Goal: Check status: Check status

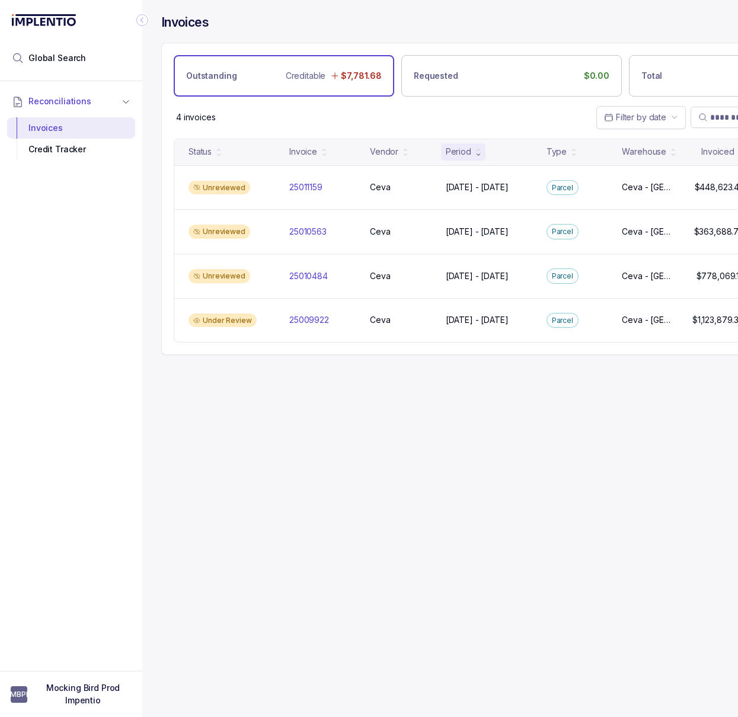
click at [144, 21] on icon "Collapse Icon" at bounding box center [142, 20] width 12 height 12
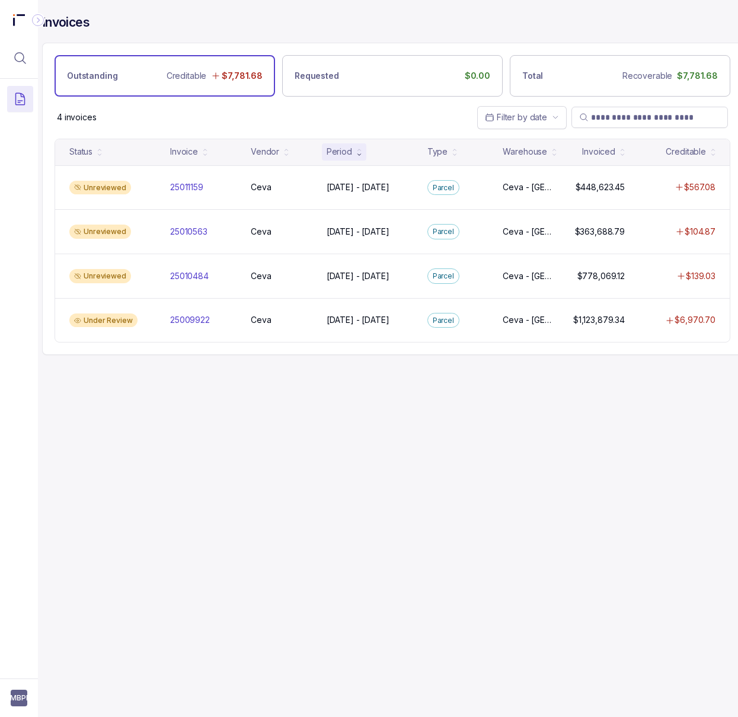
scroll to position [0, 20]
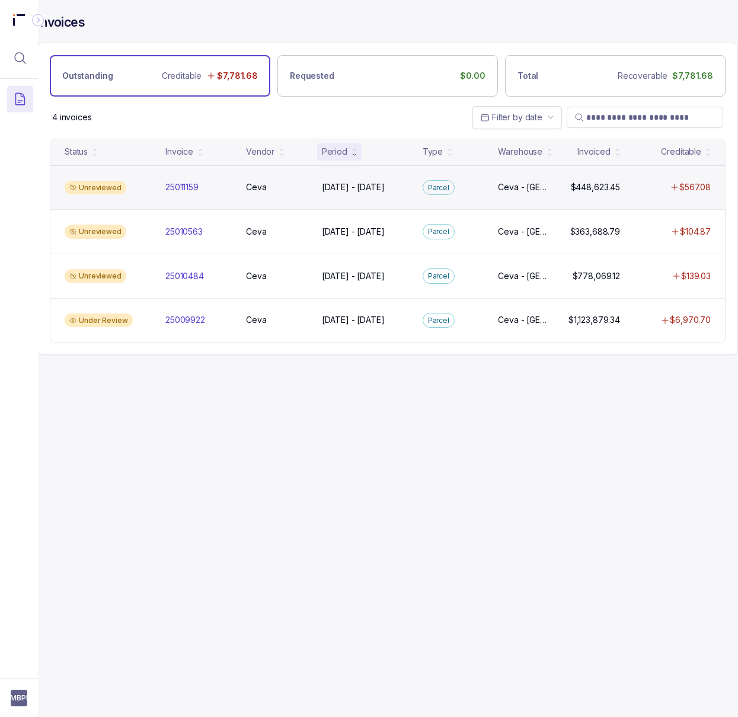
click at [308, 189] on div "Ceva Ceva" at bounding box center [276, 187] width 71 height 12
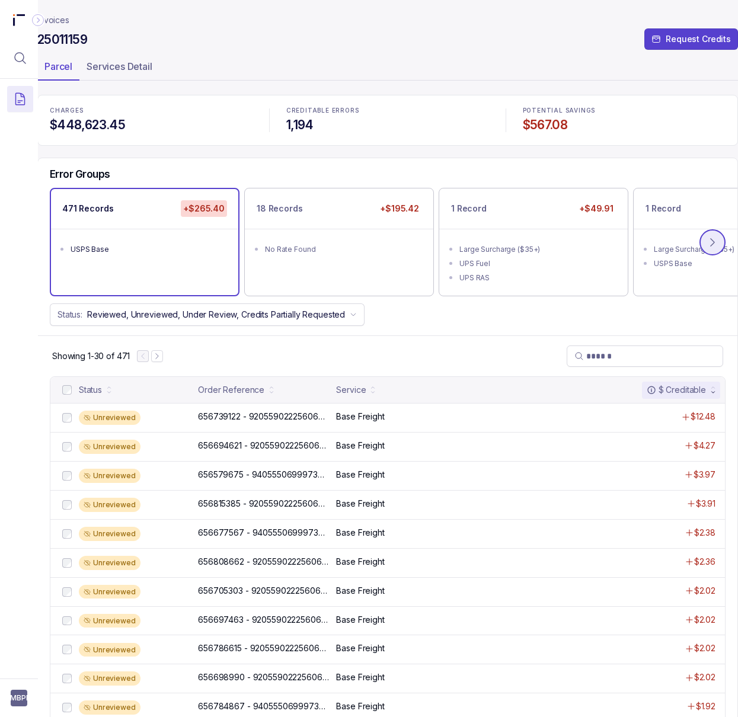
click at [714, 243] on icon at bounding box center [713, 243] width 12 height 12
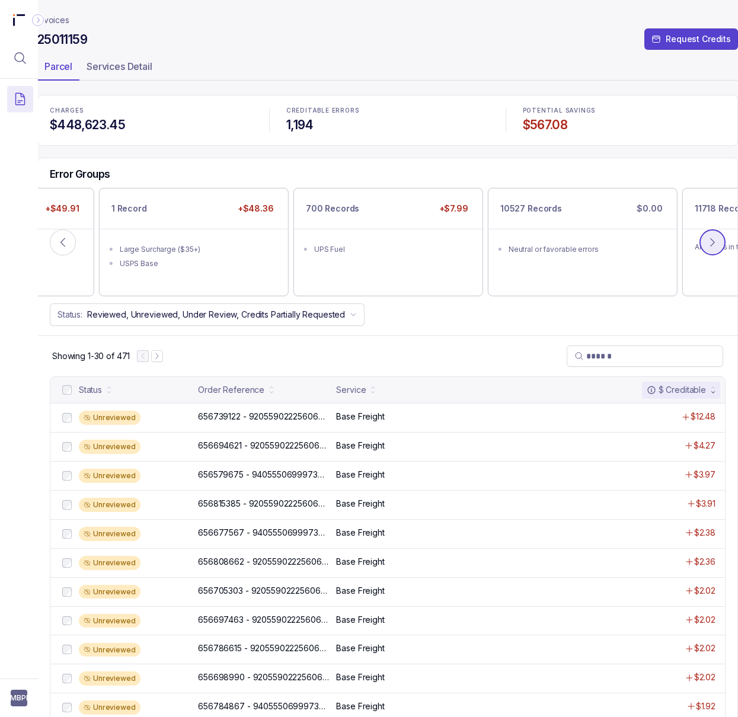
click at [714, 243] on icon at bounding box center [713, 243] width 12 height 12
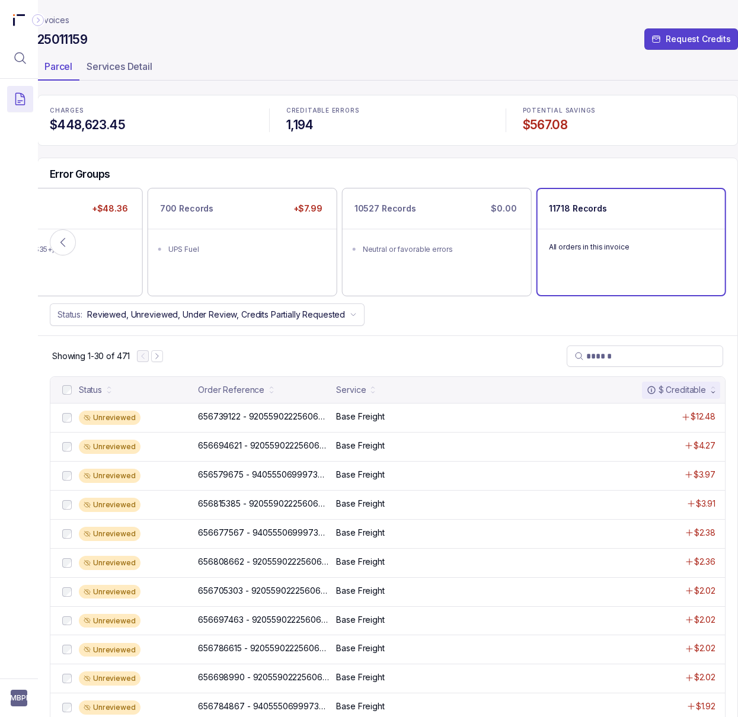
click at [653, 247] on p "All orders in this invoice" at bounding box center [631, 247] width 165 height 12
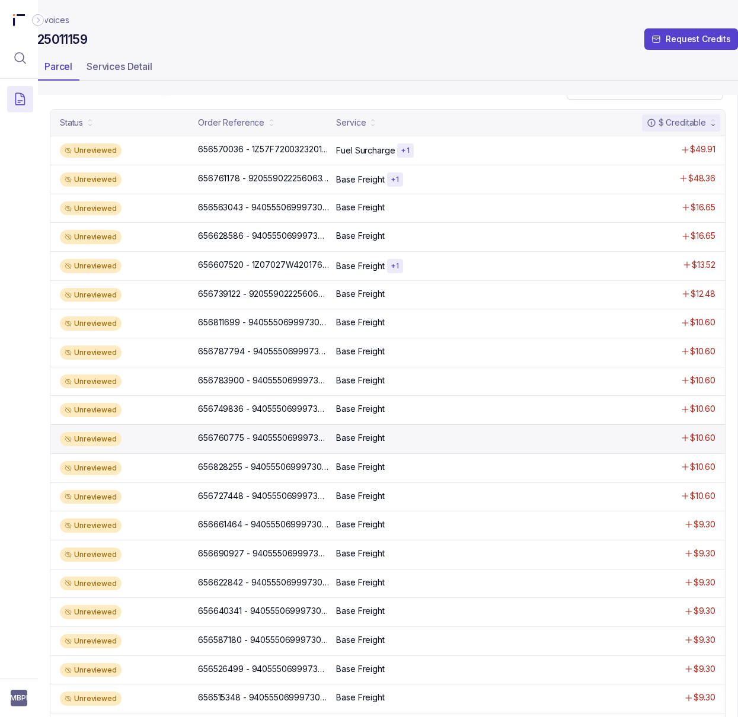
scroll to position [264, 20]
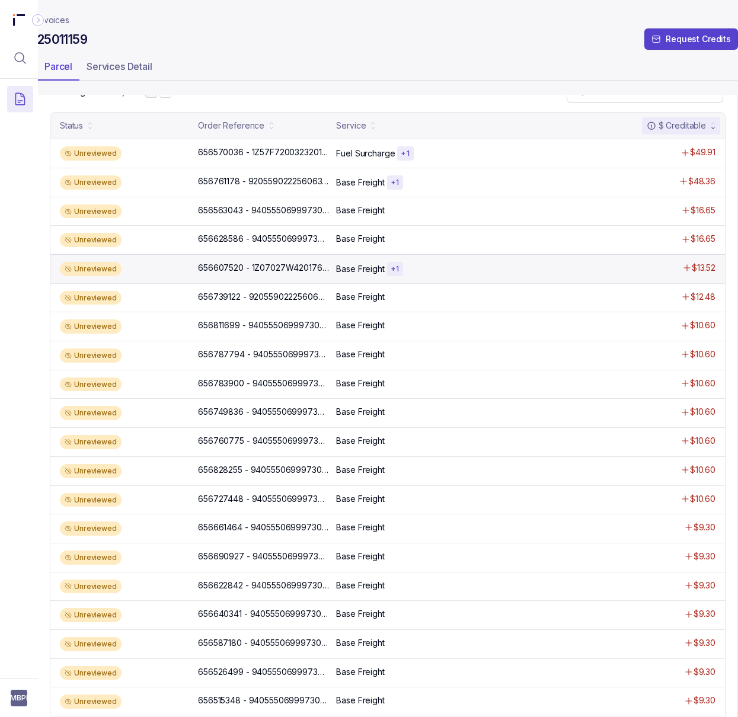
click at [538, 279] on div "Unreviewed 656607520 - 1Z07027W4201766735 656607520 - 1Z07027W4201766735 Base F…" at bounding box center [387, 268] width 675 height 29
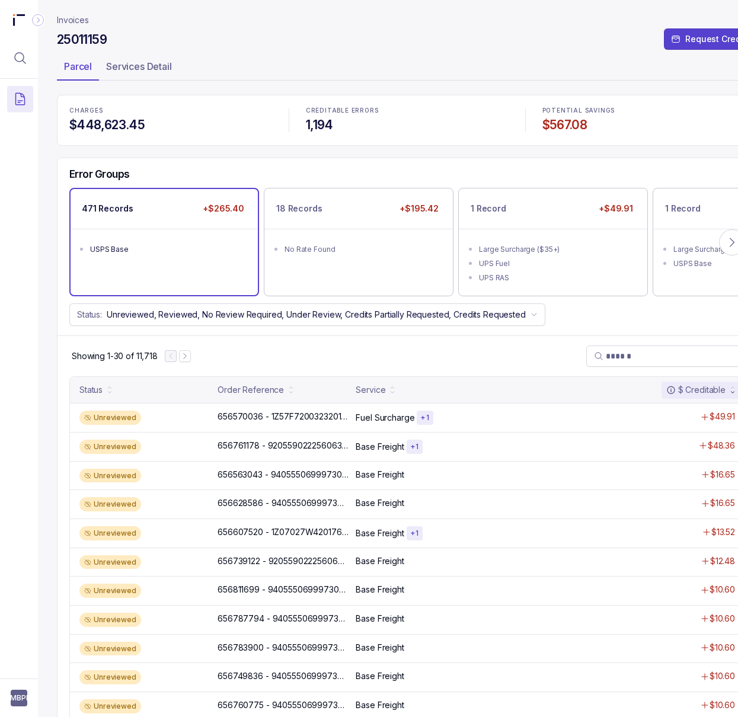
click at [225, 266] on ul "USPS Base" at bounding box center [164, 248] width 187 height 38
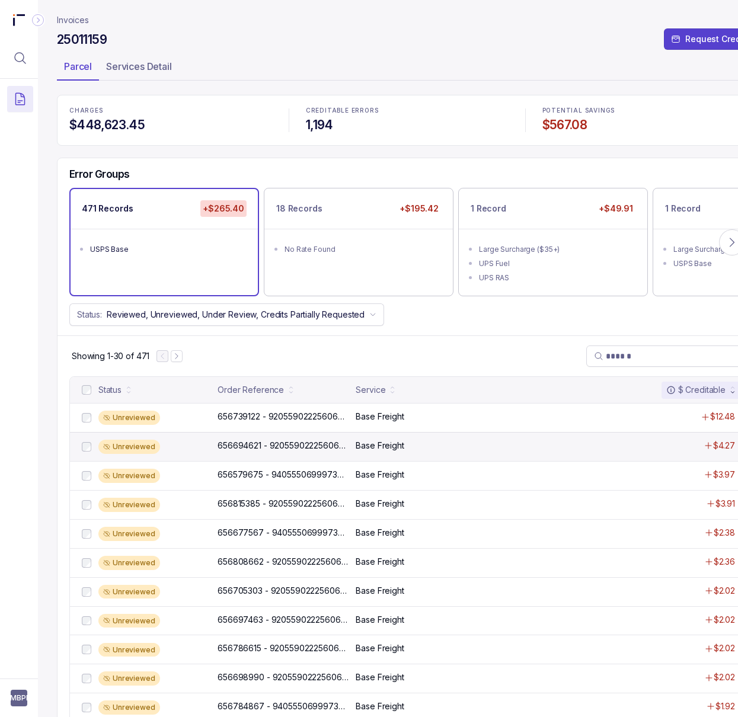
click at [403, 452] on p "Base Freight" at bounding box center [380, 446] width 48 height 12
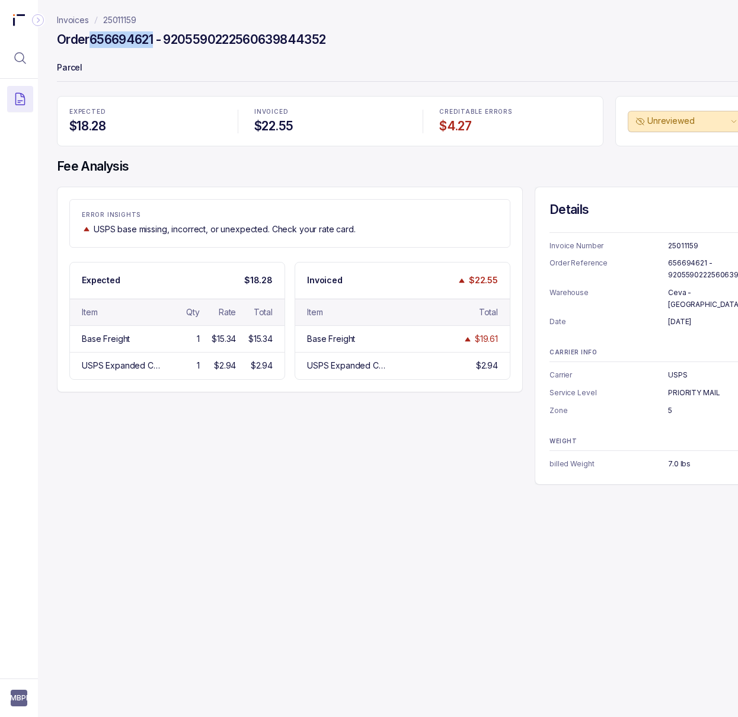
drag, startPoint x: 159, startPoint y: 36, endPoint x: 91, endPoint y: 37, distance: 67.6
click at [91, 37] on h4 "Order 656694621 - 9205590222560639844352" at bounding box center [191, 39] width 269 height 17
copy h4 "656694621"
click at [20, 60] on icon "Menu Icon Button MagnifyingGlassIcon" at bounding box center [20, 58] width 14 height 14
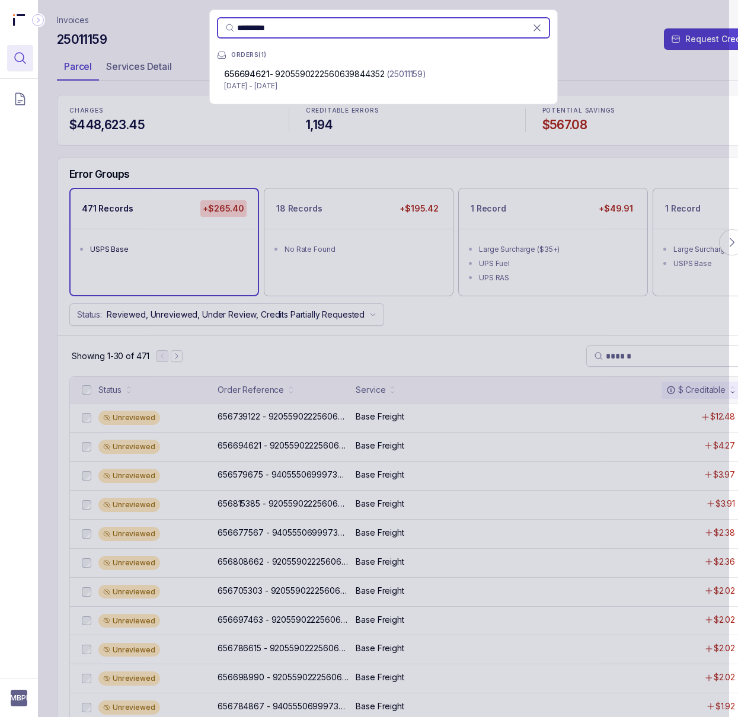
type input "*********"
click at [235, 519] on div "********* ORDERS [PHONE_NUMBER] - 9205590222560639844352 (25011159) [DATE] - [D…" at bounding box center [383, 358] width 691 height 717
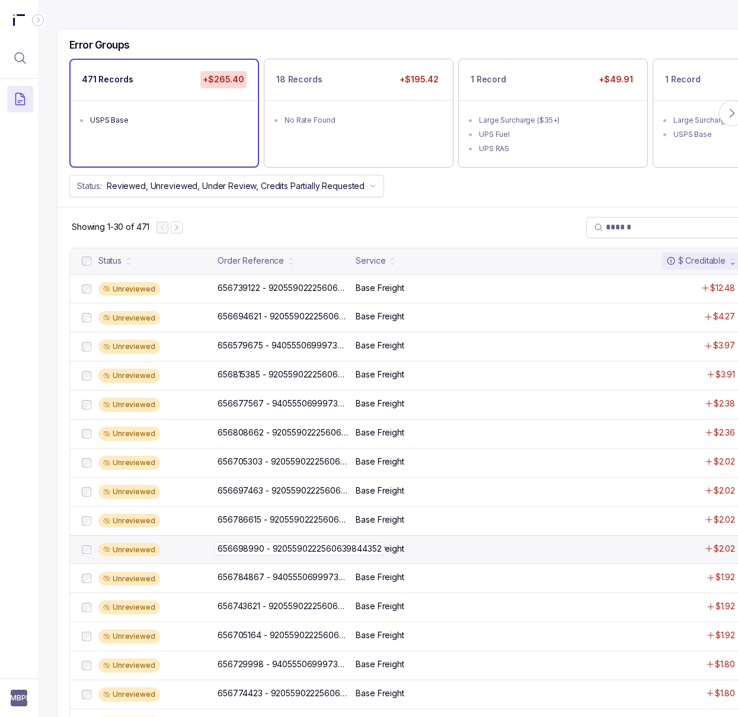
click at [292, 555] on p "656698990 - 9205590222560639844352" at bounding box center [300, 548] width 170 height 13
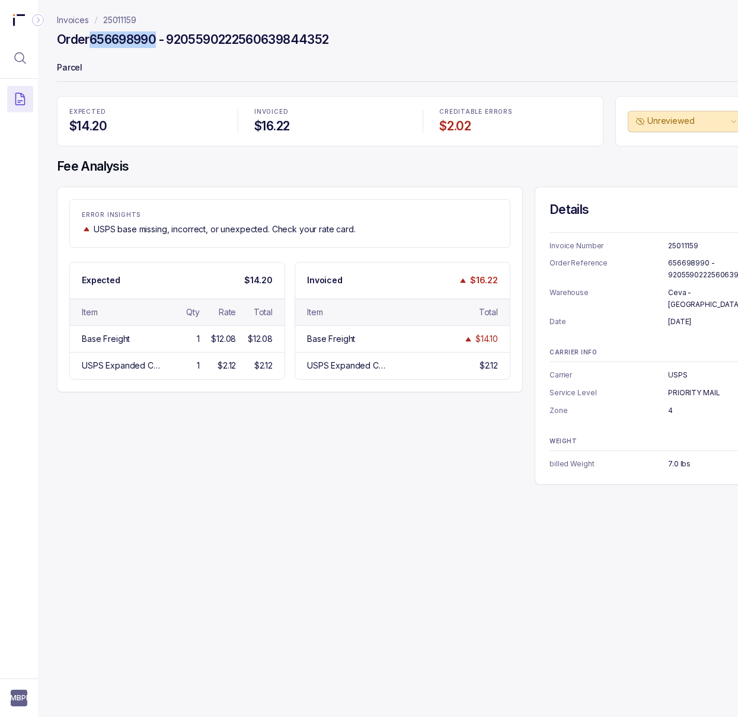
drag, startPoint x: 161, startPoint y: 39, endPoint x: 95, endPoint y: 39, distance: 65.8
click at [94, 39] on h4 "Order 656698990 - 9205590222560639844352" at bounding box center [193, 39] width 272 height 17
copy h4 "656698990"
click at [20, 53] on icon "Menu Icon Button MagnifyingGlassIcon" at bounding box center [20, 58] width 14 height 14
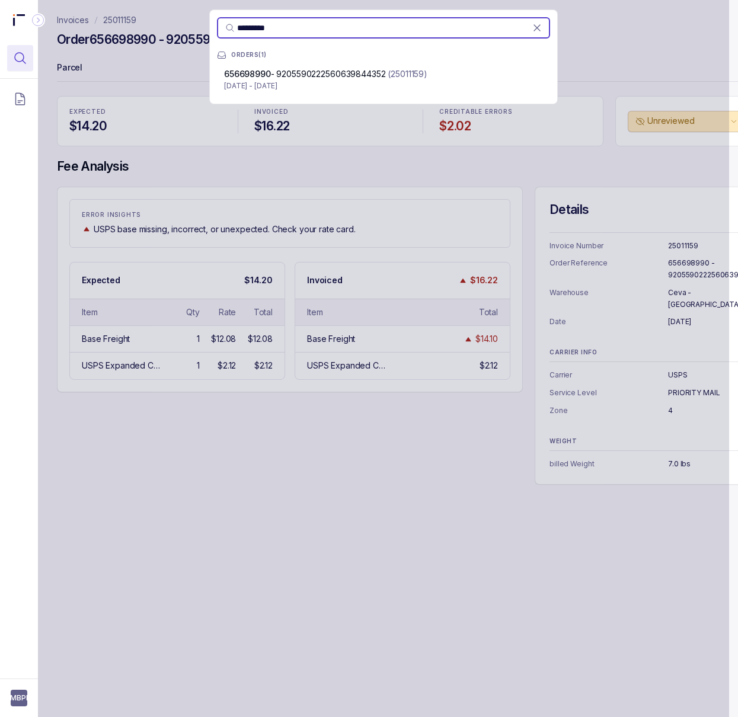
type input "*********"
click at [522, 393] on div "********* ORDERS [PHONE_NUMBER] - 9205590222560639844352 (25011159) [DATE] - [D…" at bounding box center [383, 358] width 691 height 717
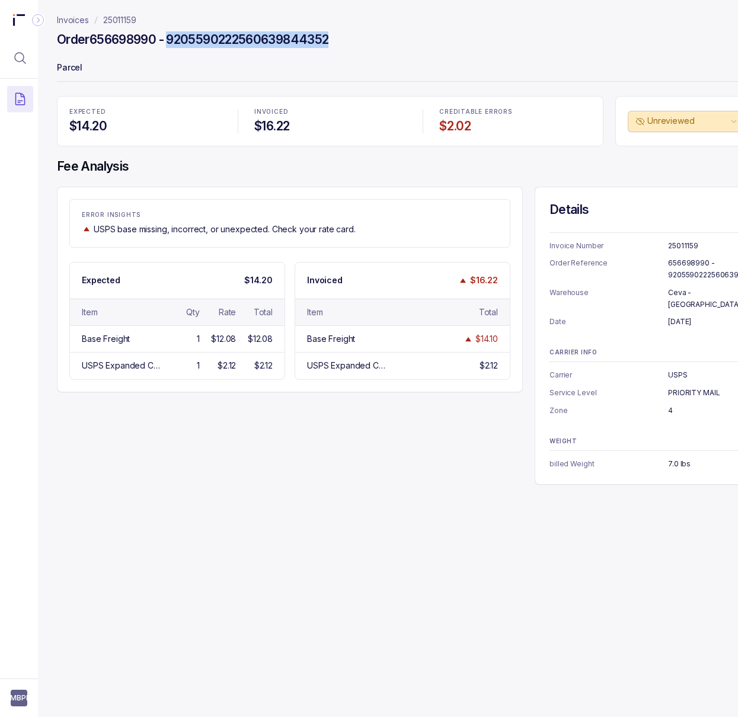
drag, startPoint x: 171, startPoint y: 40, endPoint x: 376, endPoint y: 37, distance: 205.7
click at [376, 37] on div "Order 656698990 - 9205590222560639844352" at bounding box center [407, 41] width 701 height 21
copy h4 "9205590222560639844352"
click at [122, 16] on p "25011159" at bounding box center [119, 20] width 33 height 12
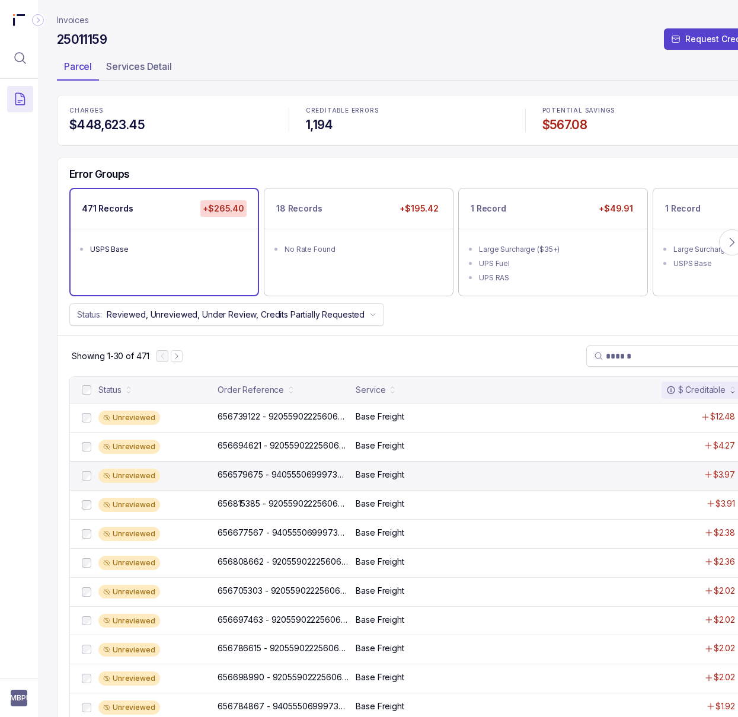
scroll to position [9, 0]
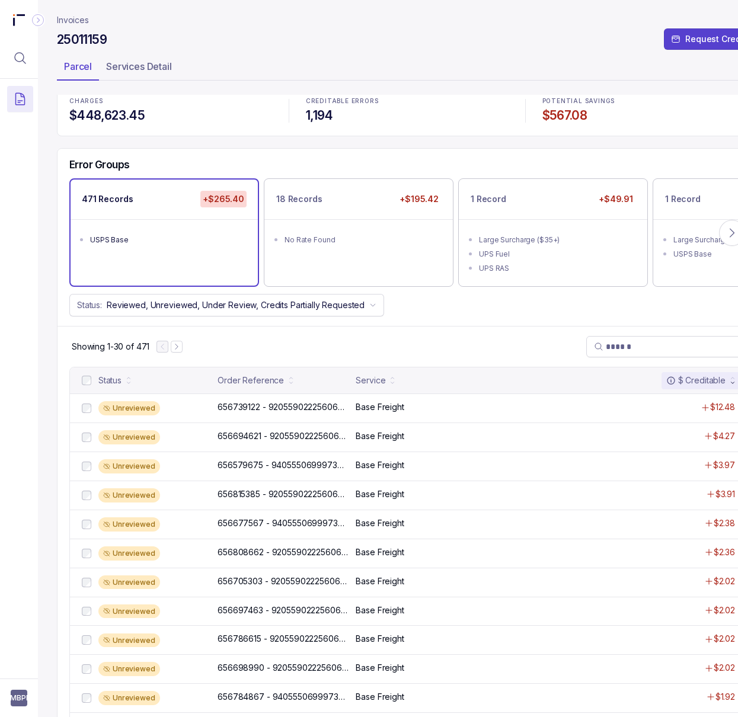
click at [83, 20] on p "Invoices" at bounding box center [73, 20] width 32 height 12
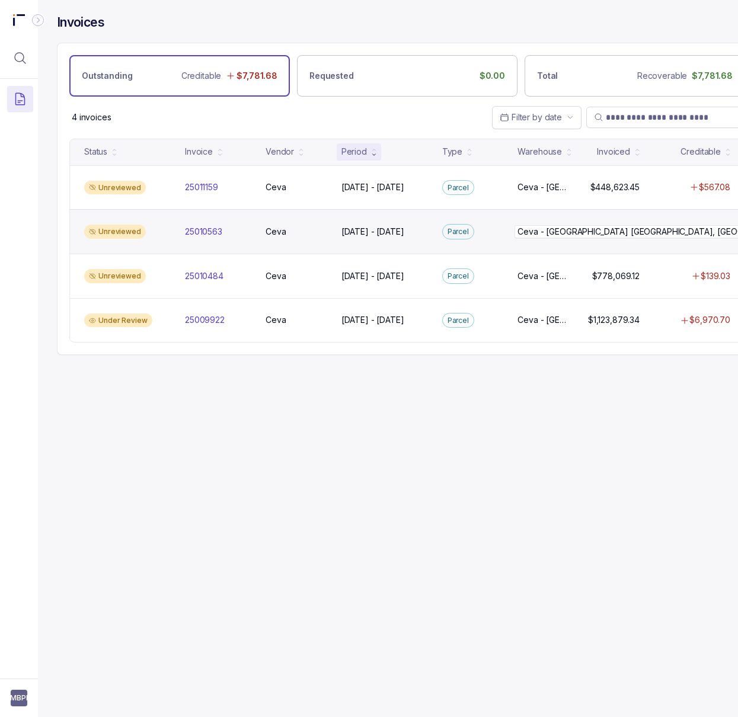
click at [520, 238] on div "[GEOGRAPHIC_DATA] [GEOGRAPHIC_DATA], [GEOGRAPHIC_DATA] [GEOGRAPHIC_DATA] [GEOGR…" at bounding box center [544, 232] width 52 height 12
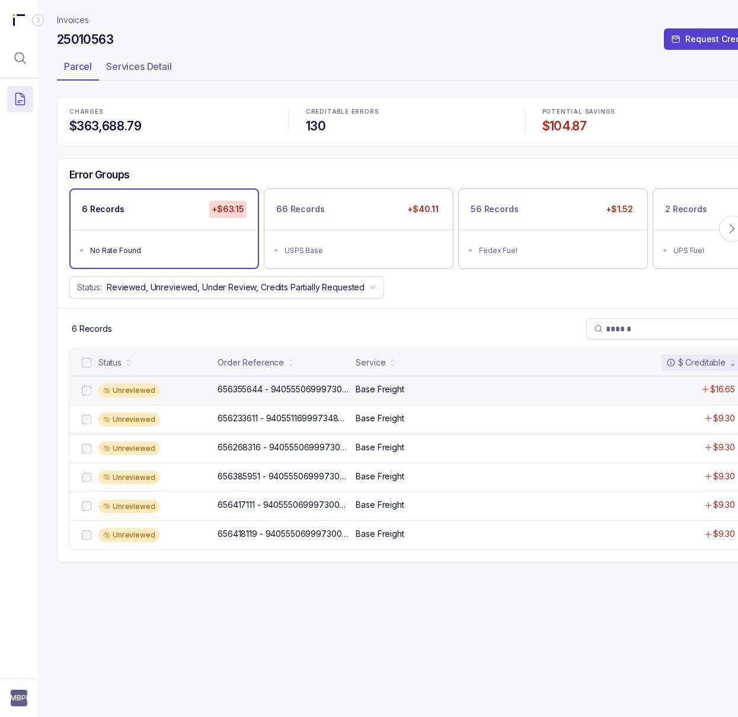
click at [359, 398] on div "Unreviewed 656355644 - 9405550699973000036352 656355644 - 940555069997300003635…" at bounding box center [407, 390] width 675 height 29
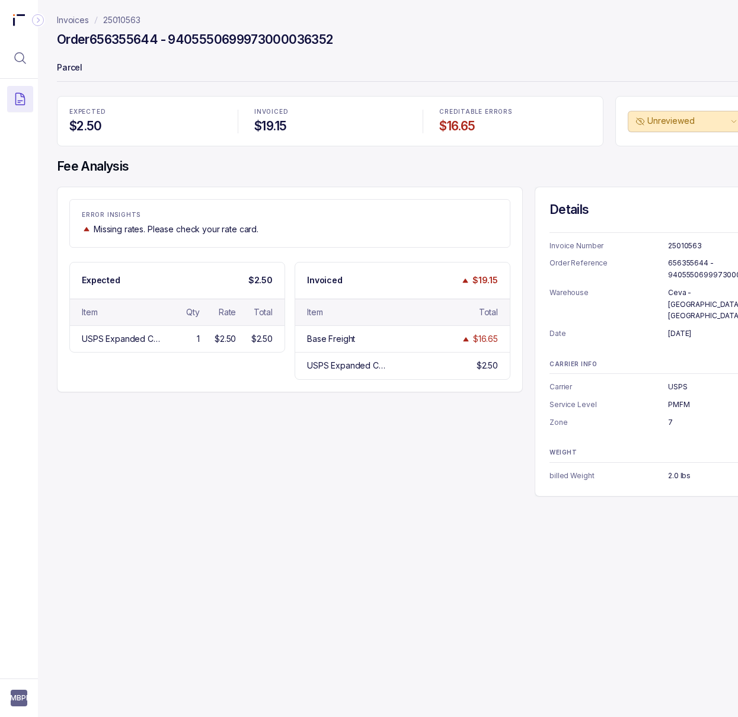
click at [117, 38] on h4 "Order 656355644 - 9405550699973000036352" at bounding box center [195, 39] width 276 height 17
copy h4 "656355644"
